Goal: Task Accomplishment & Management: Use online tool/utility

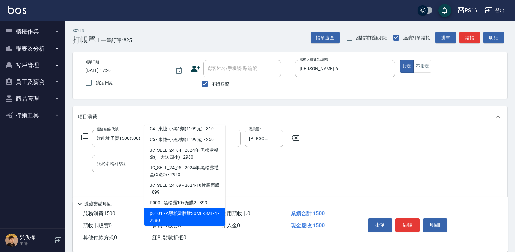
scroll to position [25, 0]
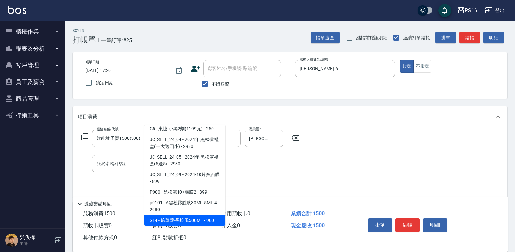
type input "施華蔻-黑旋風500ML"
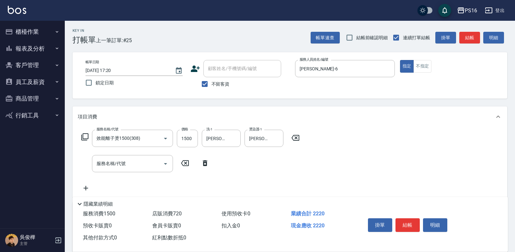
type input "720"
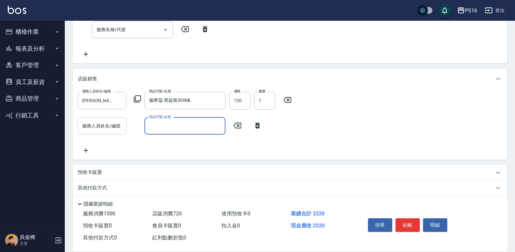
click at [117, 122] on input "服務人員姓名/編號" at bounding box center [102, 125] width 43 height 11
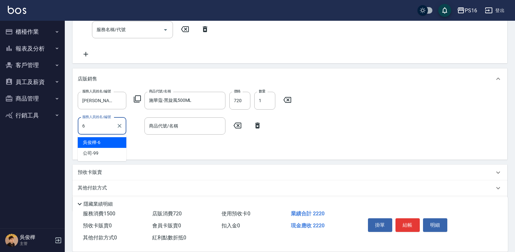
type input "[PERSON_NAME]-6"
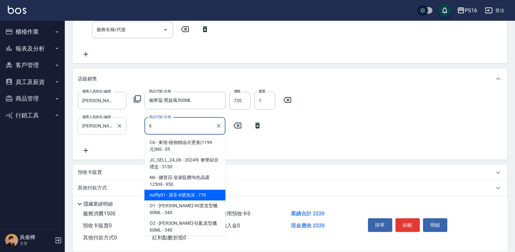
type input "莫非-6號泡沫"
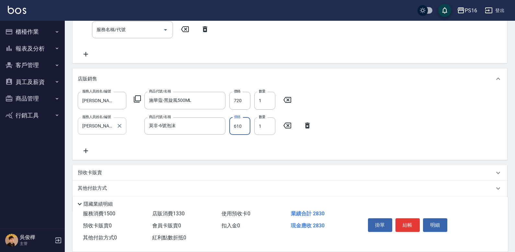
type input "610"
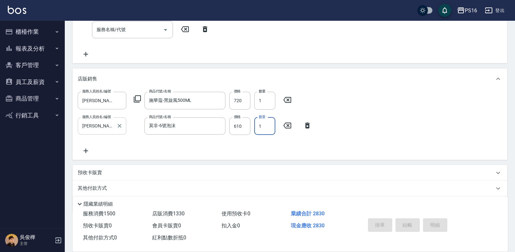
type input "[DATE] 17:21"
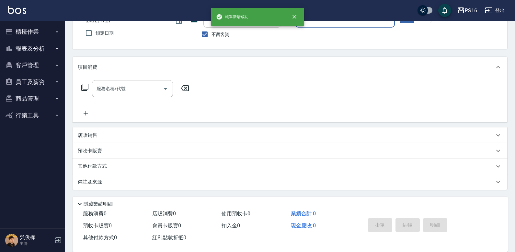
scroll to position [0, 0]
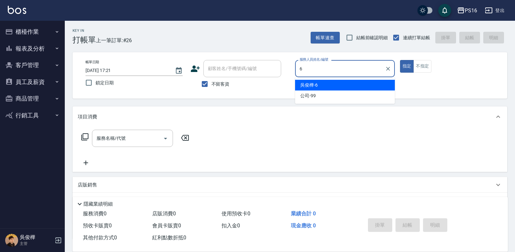
type input "[PERSON_NAME]-6"
type button "true"
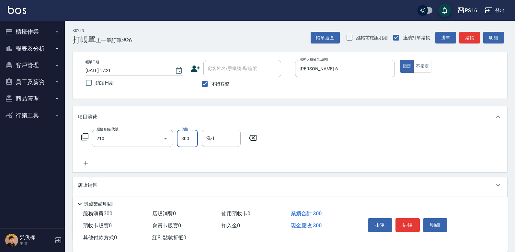
type input "歐娜洗髮精(210)"
type input "[PERSON_NAME]-21"
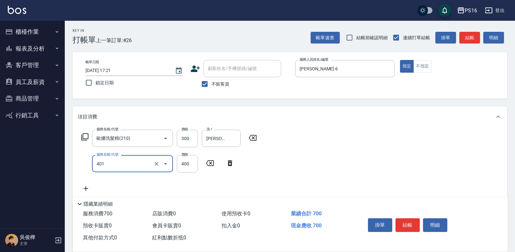
type input "剪髮(401)"
type input "300"
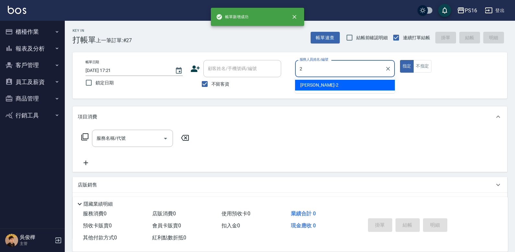
type input "[PERSON_NAME]-2"
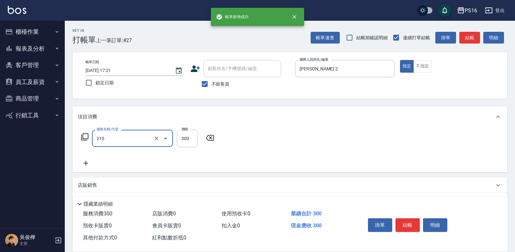
type input "歐娜洗髮精(210)"
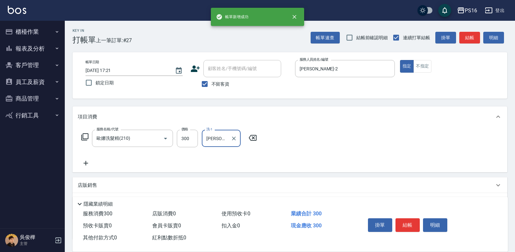
type input "[PERSON_NAME]-20"
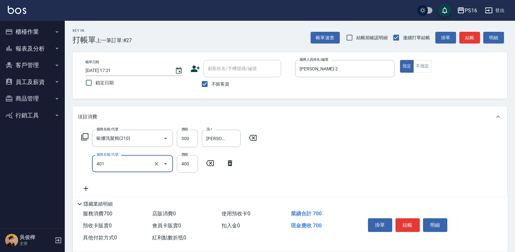
type input "剪髮(401)"
type input "300"
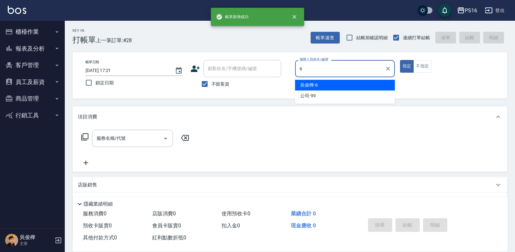
type input "[PERSON_NAME]-6"
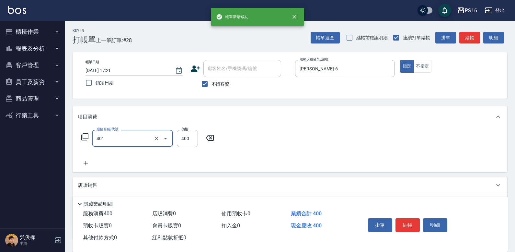
type input "剪髮(401)"
